Goal: Information Seeking & Learning: Learn about a topic

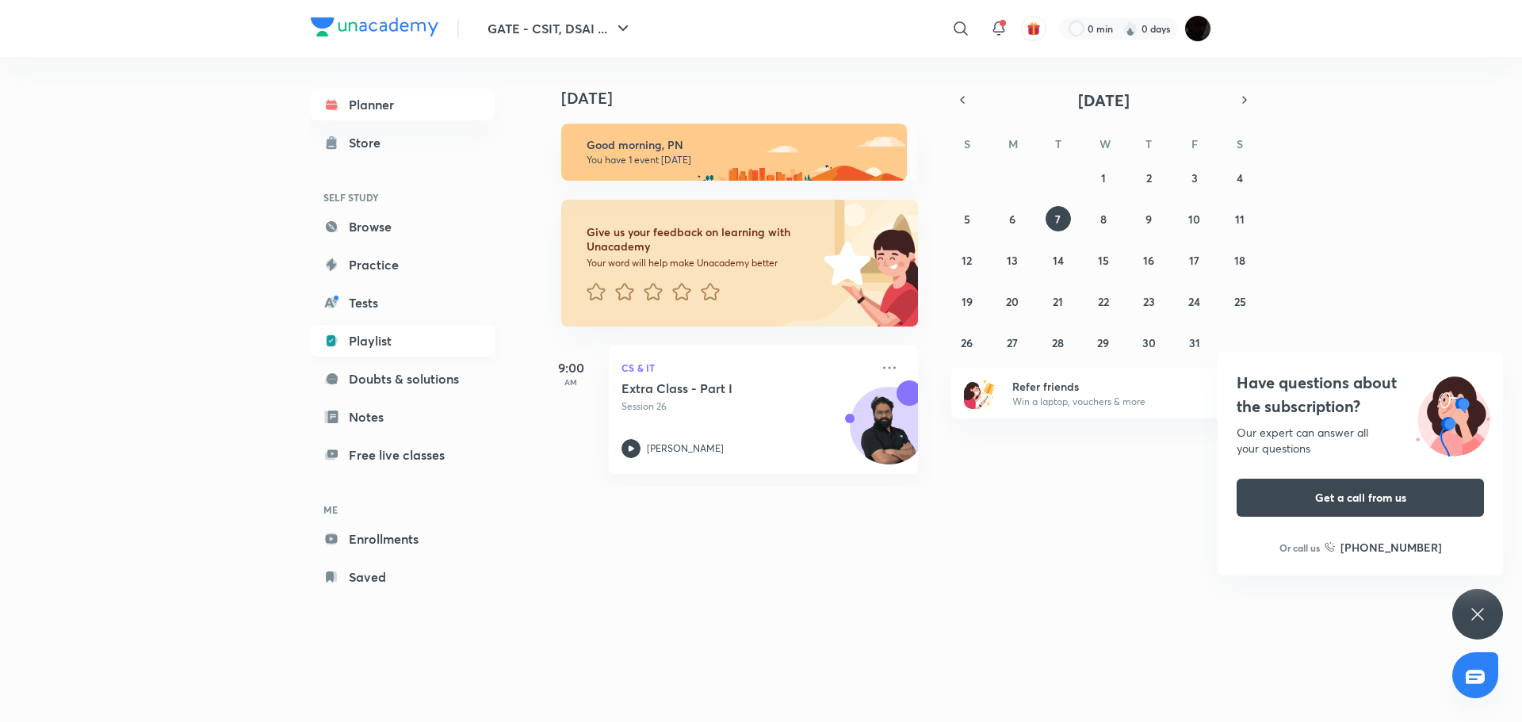
drag, startPoint x: 394, startPoint y: 333, endPoint x: 402, endPoint y: 327, distance: 10.2
click at [394, 334] on link "Playlist" at bounding box center [403, 341] width 184 height 32
